Goal: Check status

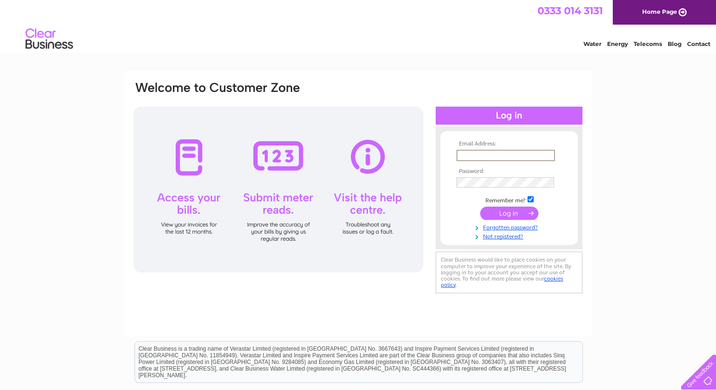
type input "info@SYMPOSIUM.coffee"
click at [517, 211] on input "submit" at bounding box center [509, 212] width 58 height 13
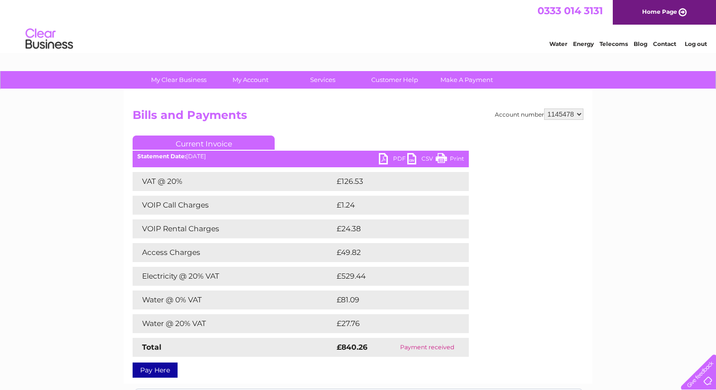
click at [575, 116] on select "908790 944353 944360 944364 1103545 1124454 1144392 1145478" at bounding box center [563, 113] width 39 height 11
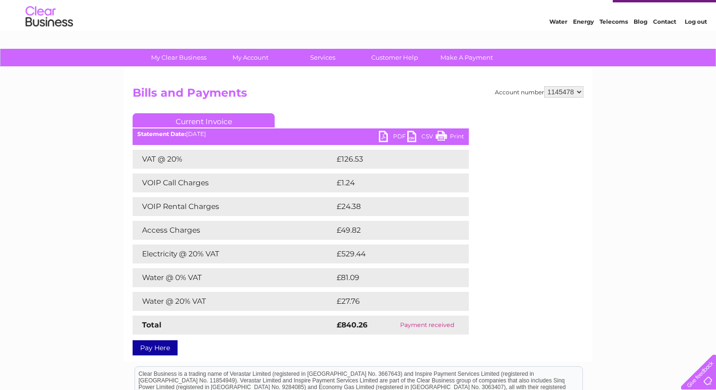
scroll to position [42, 0]
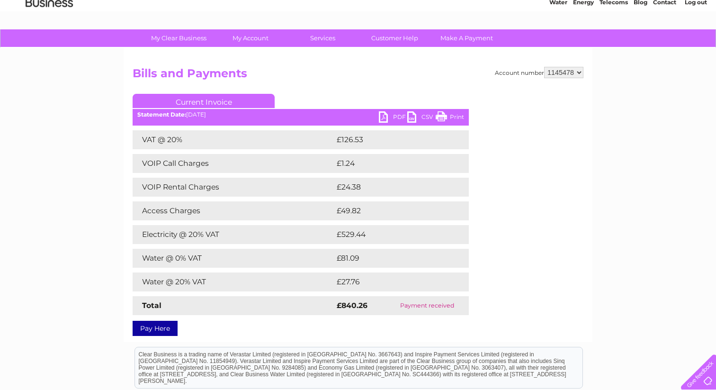
click at [579, 70] on select "908790 944353 944360 944364 1103545 1124454 1144392 1145478" at bounding box center [563, 72] width 39 height 11
